Goal: Task Accomplishment & Management: Manage account settings

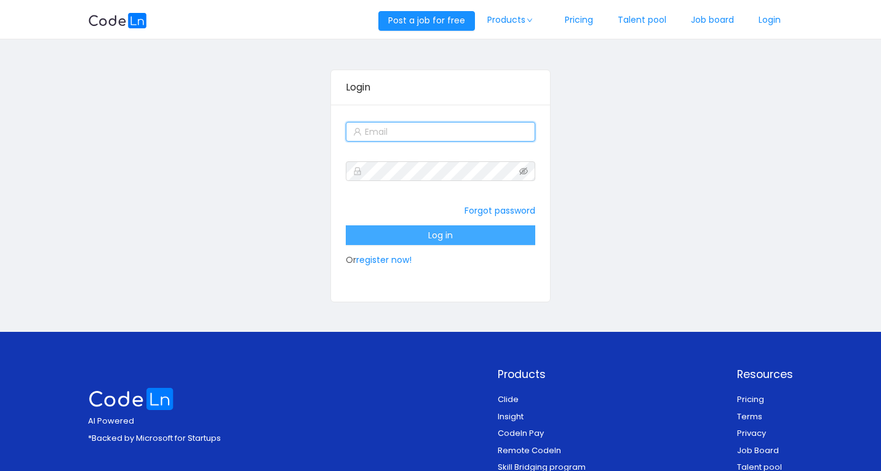
type input "[EMAIL_ADDRESS]"
click at [435, 240] on button "Log in" at bounding box center [441, 235] width 190 height 20
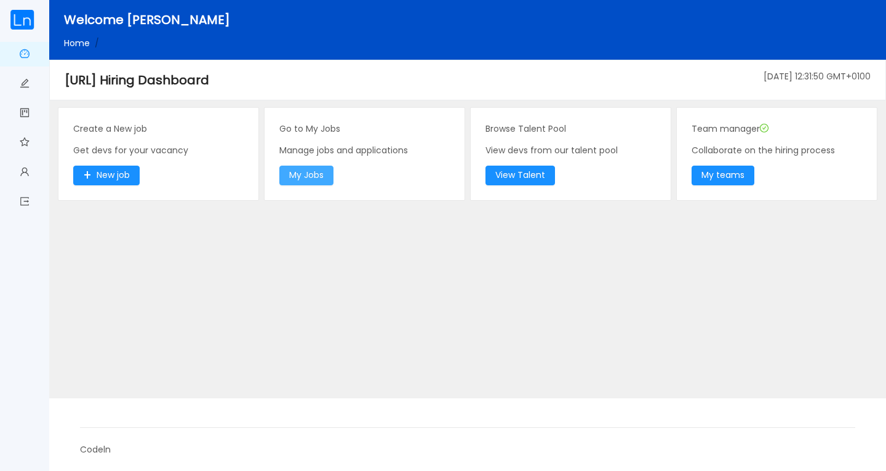
click at [322, 174] on button "My Jobs" at bounding box center [306, 175] width 54 height 20
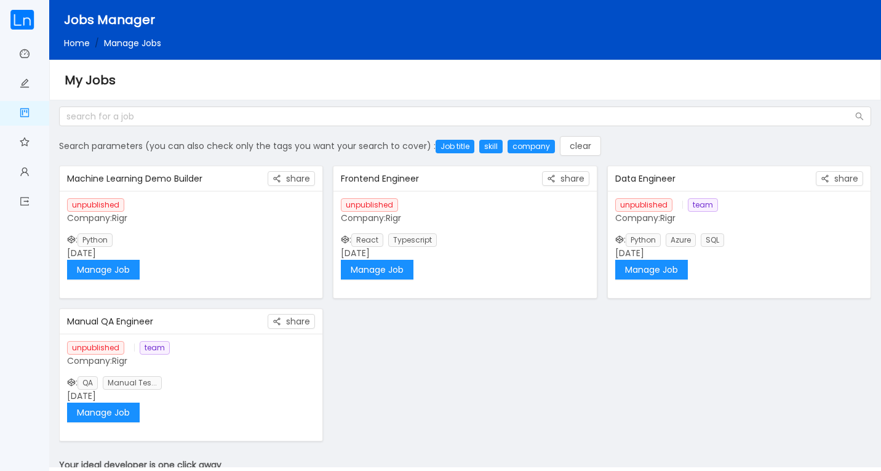
click at [193, 179] on div "Machine Learning Demo Builder" at bounding box center [167, 178] width 201 height 23
click at [125, 269] on button "Manage Job" at bounding box center [103, 270] width 73 height 20
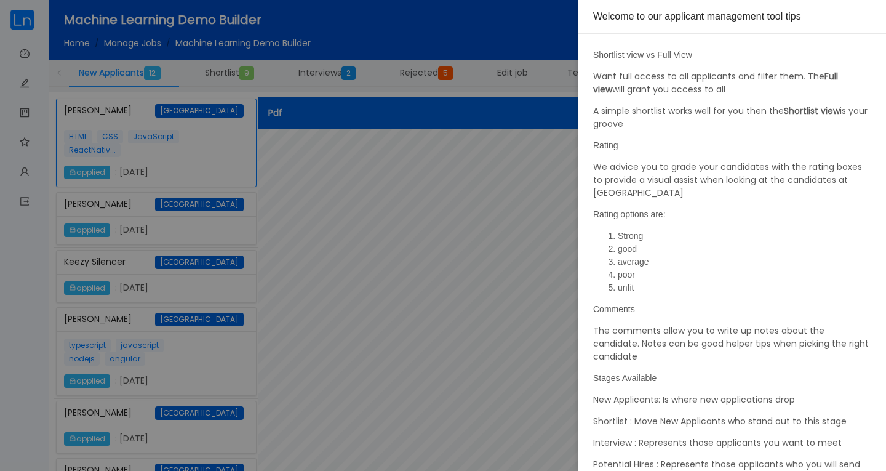
click at [562, 203] on div at bounding box center [443, 235] width 886 height 471
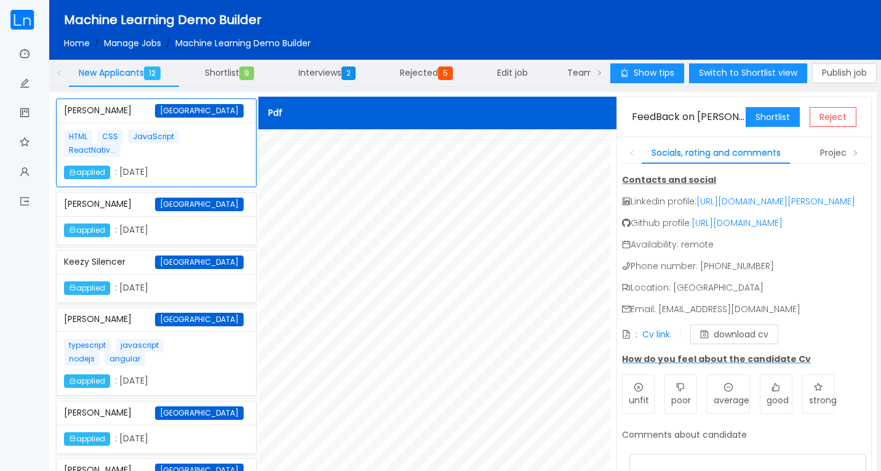
click at [237, 73] on span "Shortlist 9" at bounding box center [232, 72] width 54 height 12
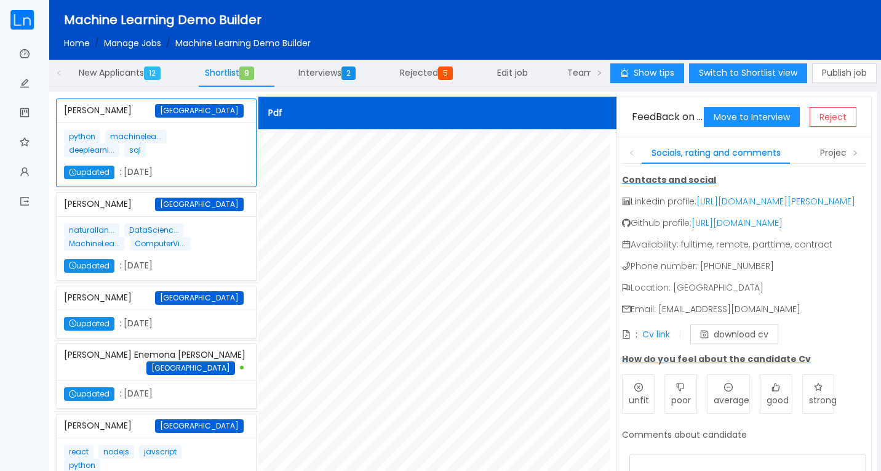
click at [162, 302] on div "[PERSON_NAME] [GEOGRAPHIC_DATA]" at bounding box center [156, 297] width 185 height 23
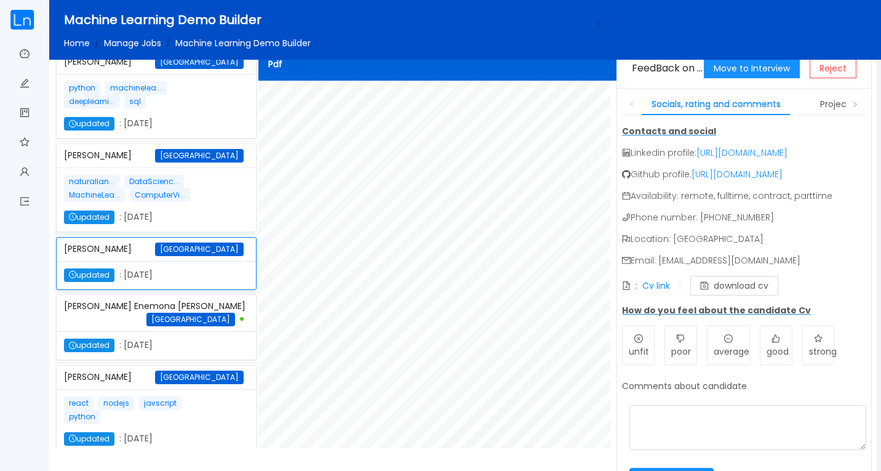
scroll to position [116, 0]
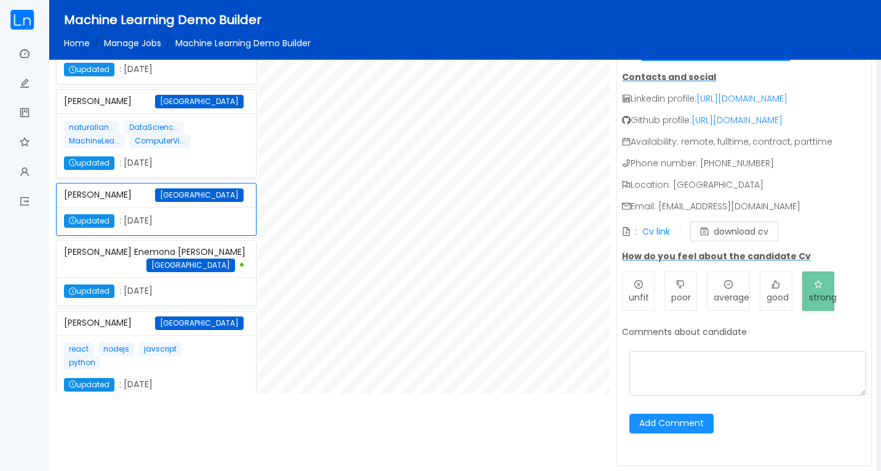
click at [810, 297] on span "strong" at bounding box center [823, 297] width 28 height 12
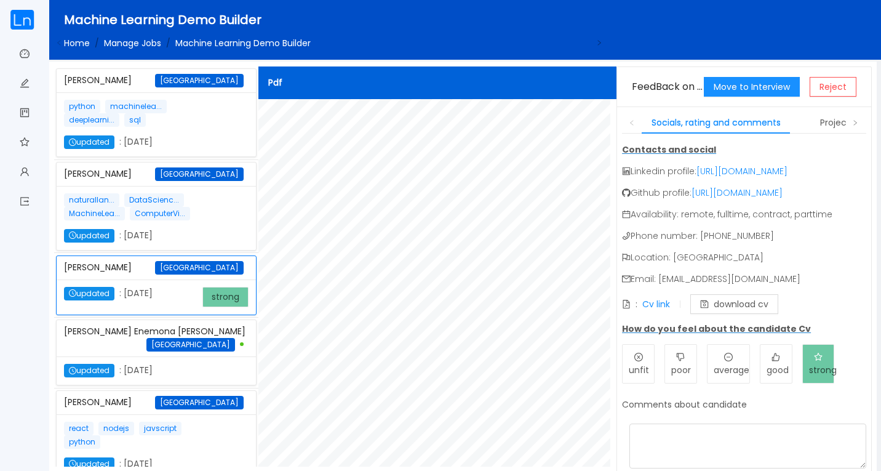
scroll to position [0, 0]
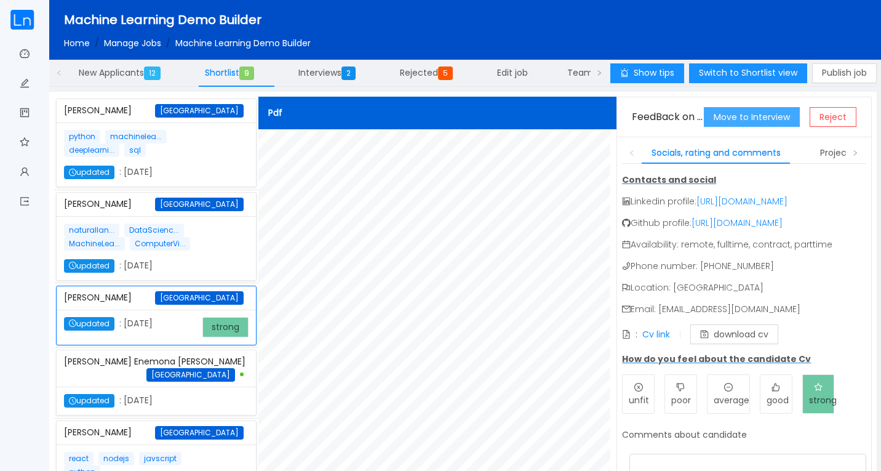
click at [736, 113] on button "Move to Interview" at bounding box center [752, 117] width 96 height 20
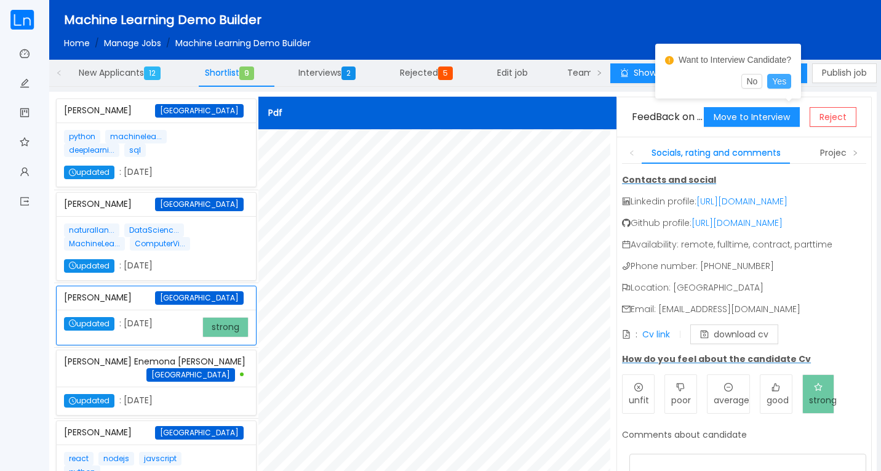
click at [781, 81] on button "Yes" at bounding box center [779, 81] width 24 height 15
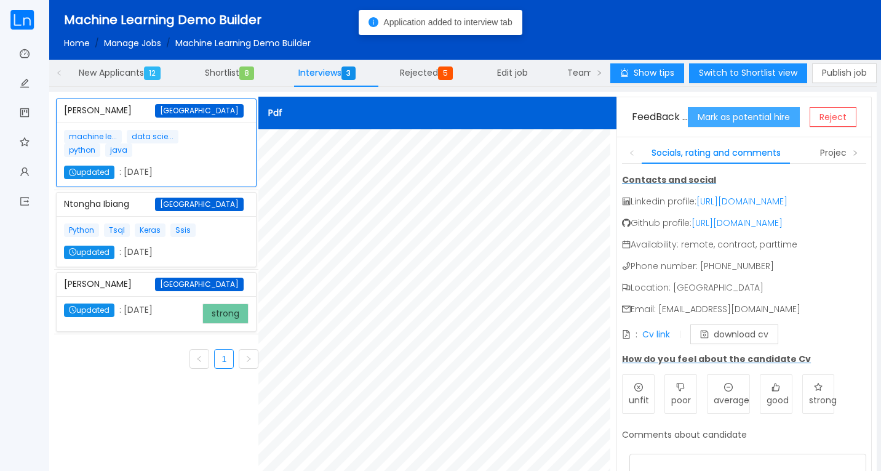
click at [783, 118] on button "Mark as potential hire" at bounding box center [744, 117] width 112 height 20
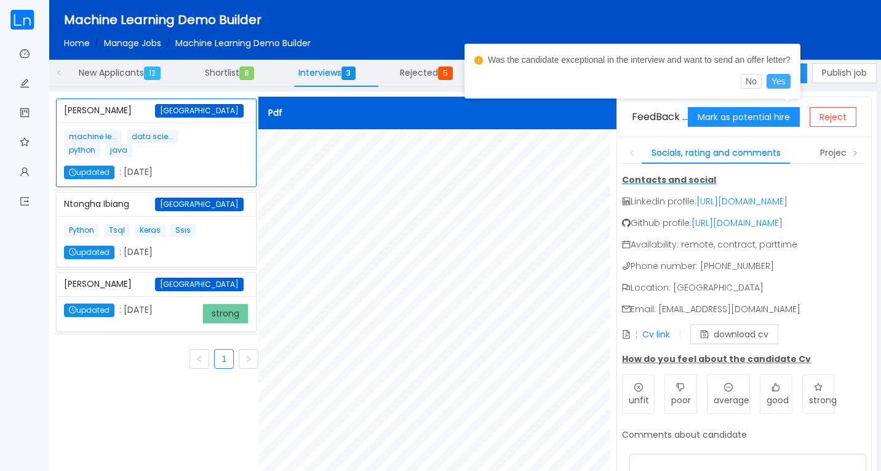
click at [776, 79] on button "Yes" at bounding box center [779, 81] width 24 height 15
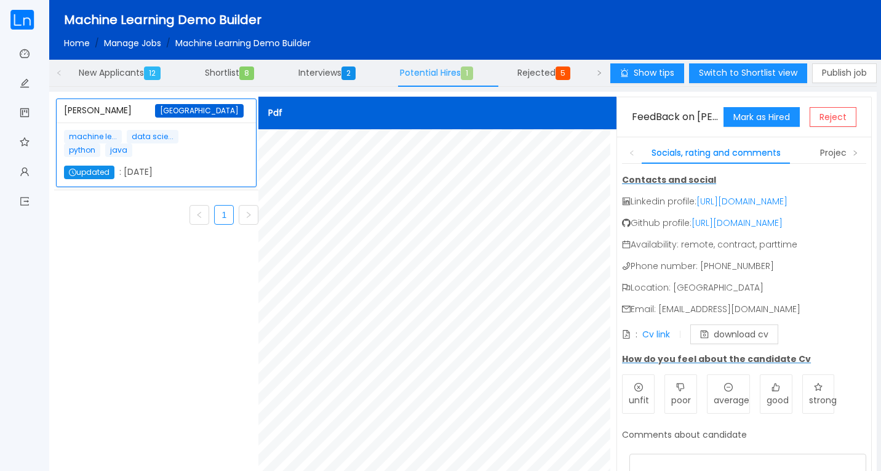
click at [440, 71] on span "Potential Hires 1" at bounding box center [439, 72] width 78 height 12
click at [452, 75] on span "Potential Hires 1" at bounding box center [439, 72] width 78 height 12
click at [461, 86] on div at bounding box center [448, 86] width 100 height 1
click at [330, 71] on span "Interviews 2" at bounding box center [329, 72] width 62 height 12
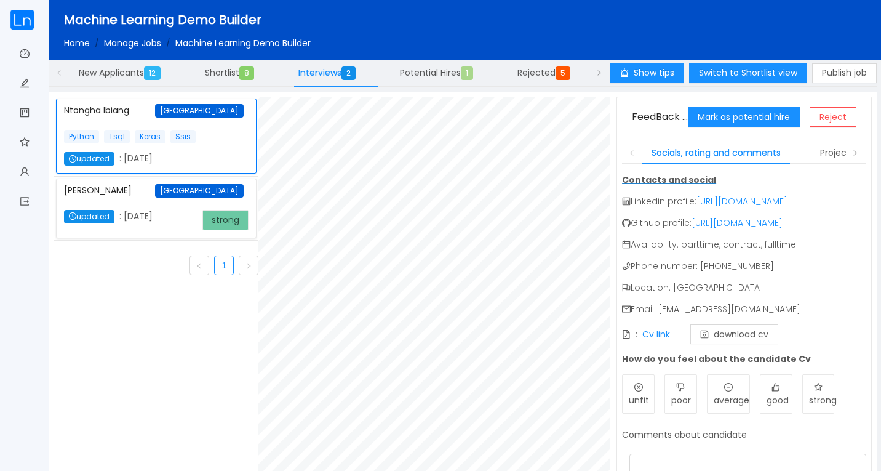
scroll to position [123, 0]
click at [145, 195] on div "Ukachi Osisiogu Nigeria" at bounding box center [156, 190] width 185 height 23
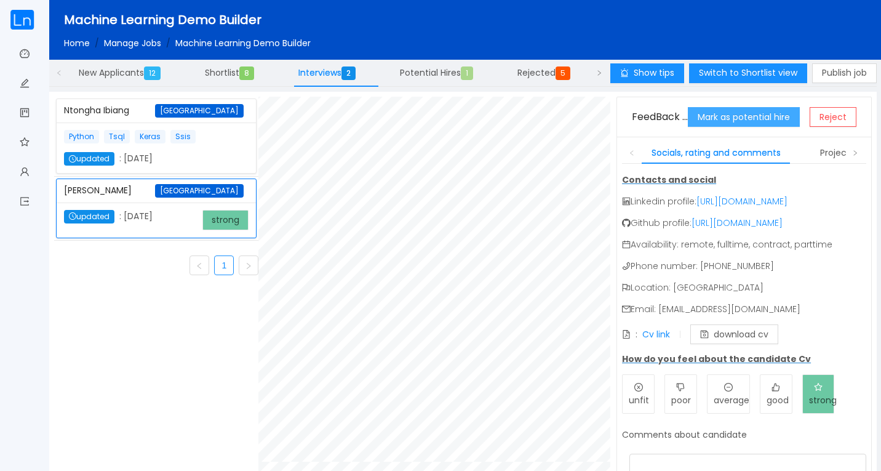
click at [751, 113] on button "Mark as potential hire" at bounding box center [744, 117] width 112 height 20
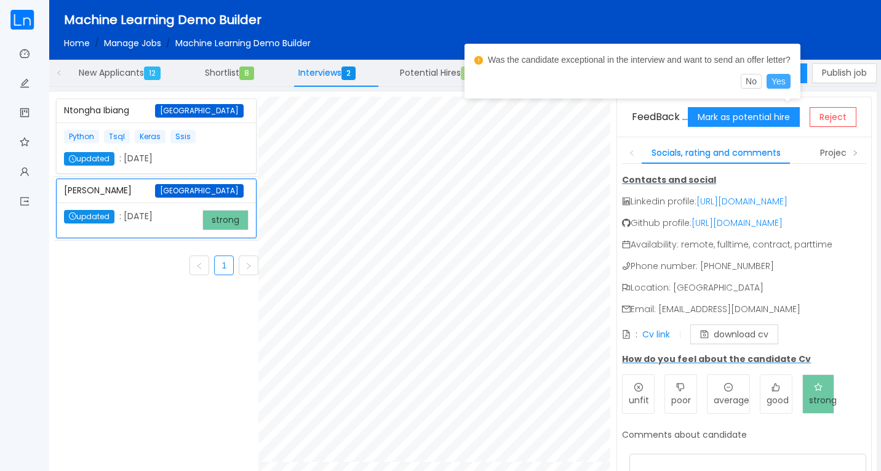
click at [784, 79] on button "Yes" at bounding box center [779, 81] width 24 height 15
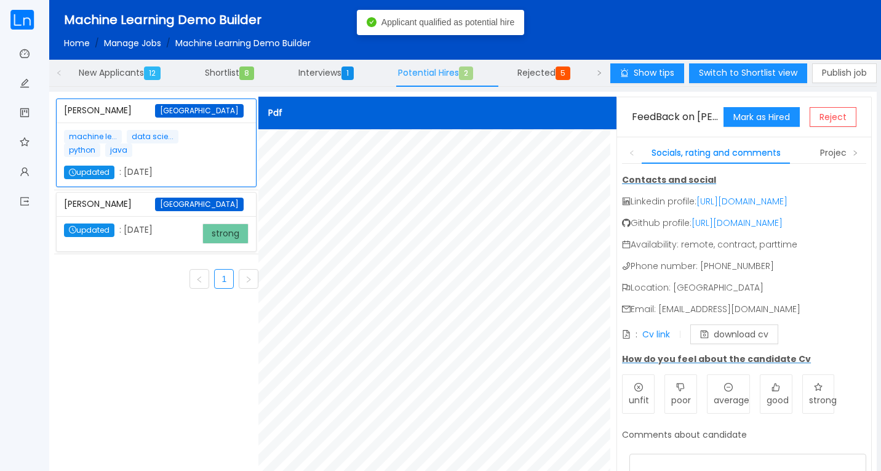
click at [448, 77] on span "Potential Hires 2" at bounding box center [438, 72] width 80 height 12
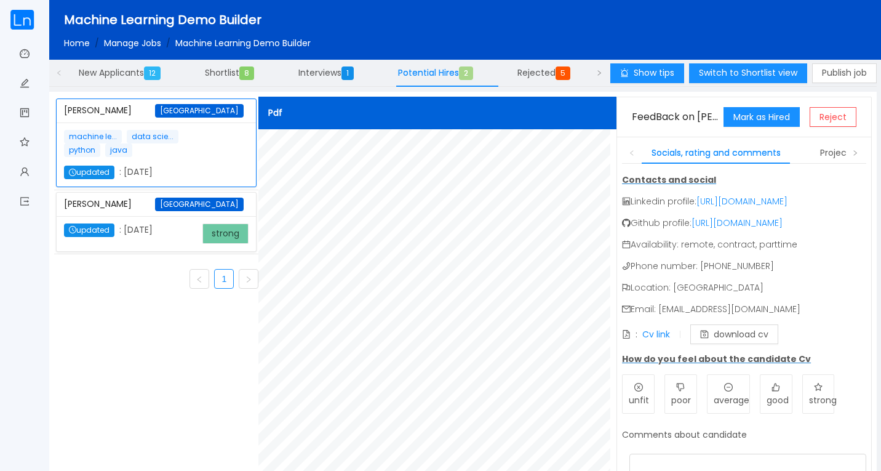
click at [170, 216] on div "Ukachi Osisiogu Nigeria" at bounding box center [156, 204] width 185 height 23
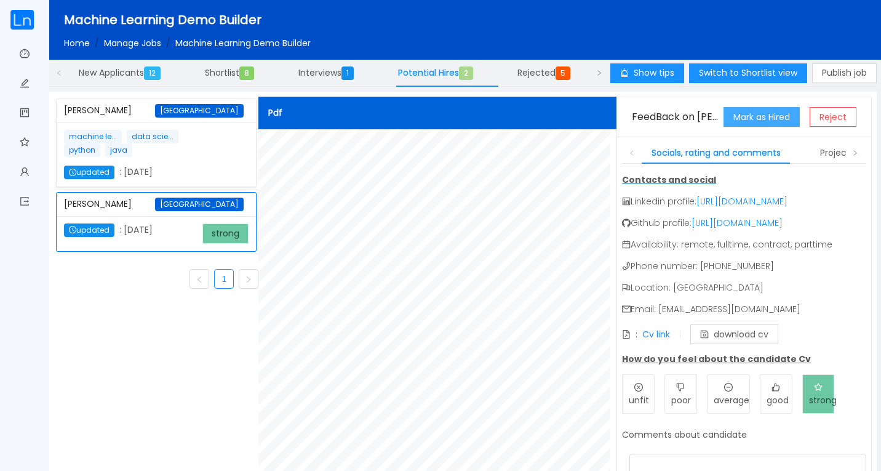
click at [765, 117] on button "Mark as Hired" at bounding box center [761, 117] width 76 height 20
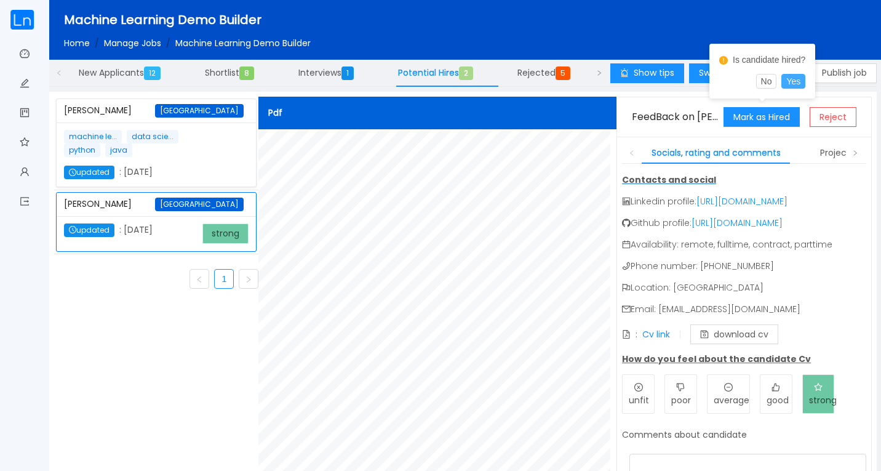
click at [793, 79] on button "Yes" at bounding box center [793, 81] width 24 height 15
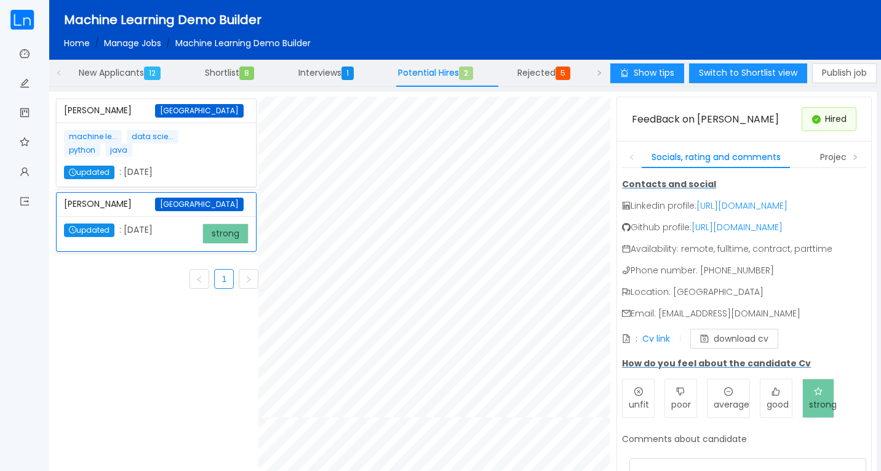
scroll to position [14, 0]
